Goal: Task Accomplishment & Management: Manage account settings

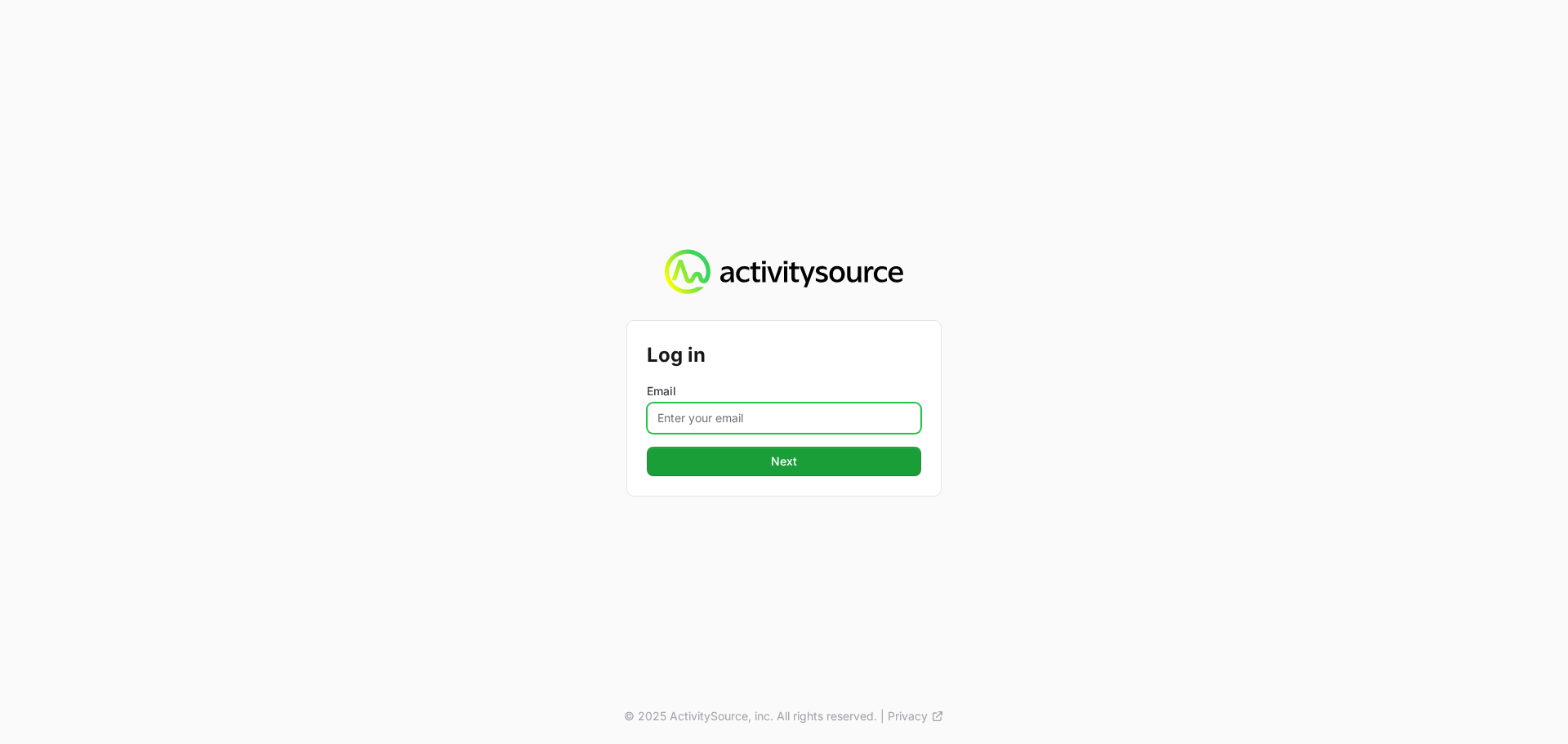
drag, startPoint x: 775, startPoint y: 414, endPoint x: 785, endPoint y: 423, distance: 13.5
click at [775, 414] on input "Email" at bounding box center [783, 417] width 274 height 31
type input "[PERSON_NAME][EMAIL_ADDRESS][DOMAIN_NAME]"
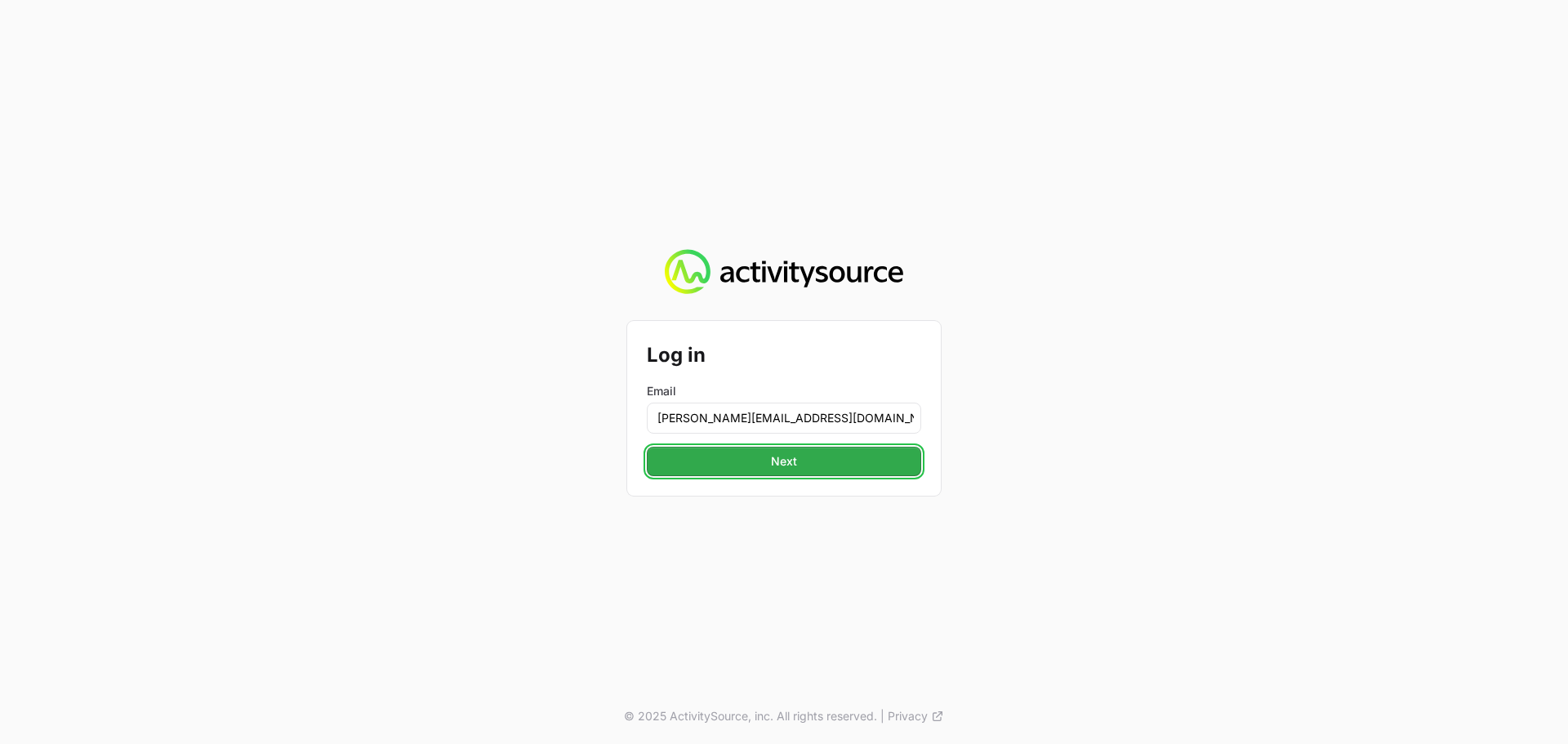
click at [815, 463] on button "Next" at bounding box center [783, 461] width 274 height 29
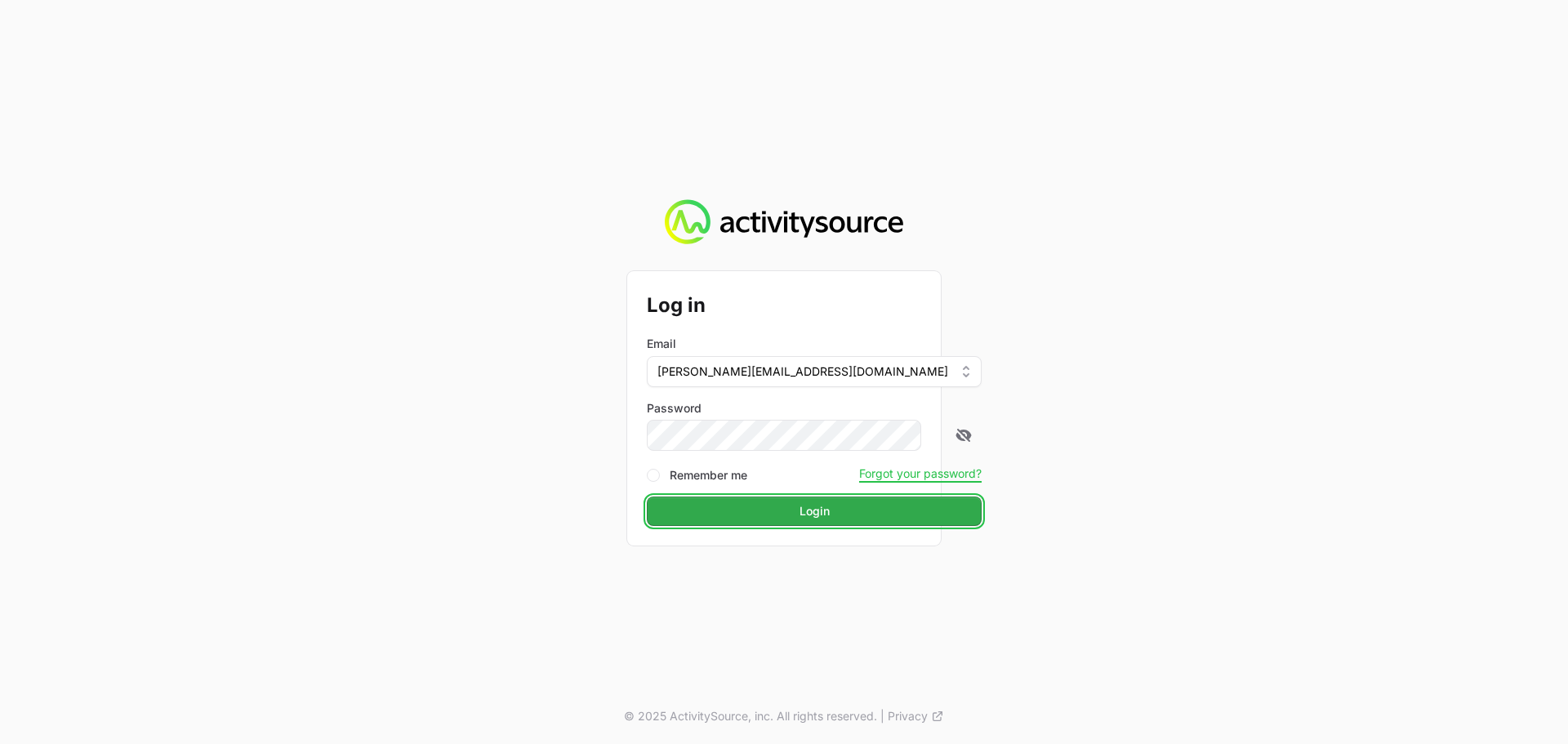
click at [799, 514] on span "Login" at bounding box center [814, 511] width 30 height 20
